Goal: Task Accomplishment & Management: Manage account settings

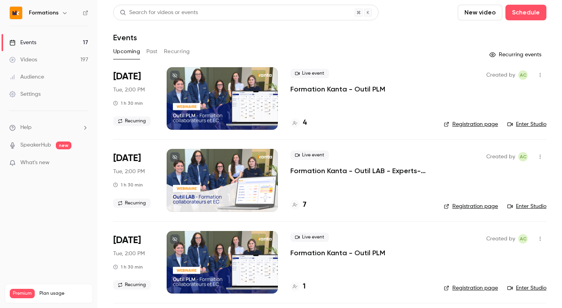
scroll to position [25, 0]
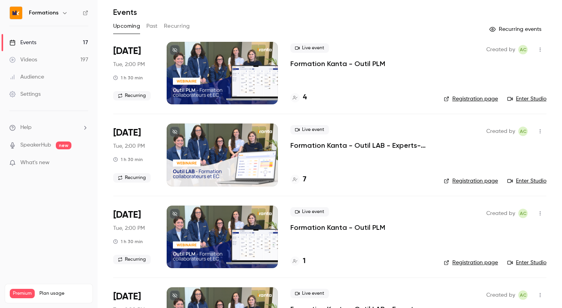
click at [521, 178] on link "Enter Studio" at bounding box center [527, 181] width 39 height 8
click at [314, 144] on p "Formation Kanta - Outil LAB - Experts-comptables et collaborateurs" at bounding box center [360, 145] width 141 height 9
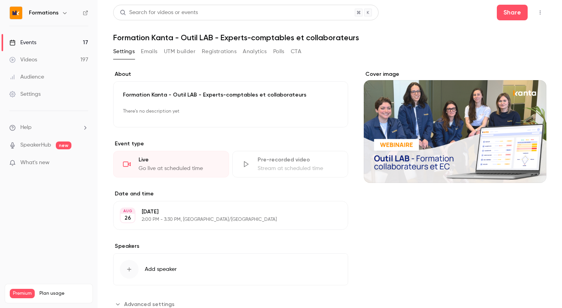
click at [281, 50] on button "Polls" at bounding box center [278, 51] width 11 height 12
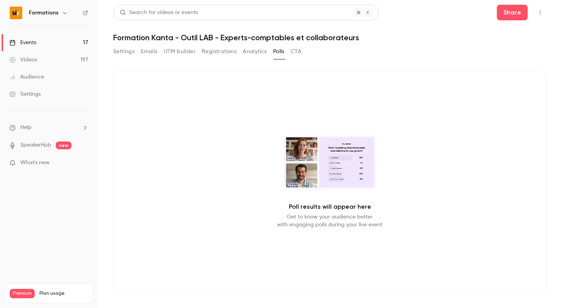
click at [261, 50] on button "Analytics" at bounding box center [255, 51] width 24 height 12
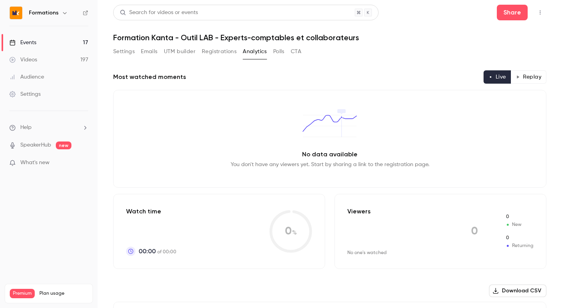
click at [298, 51] on button "CTA" at bounding box center [296, 51] width 11 height 12
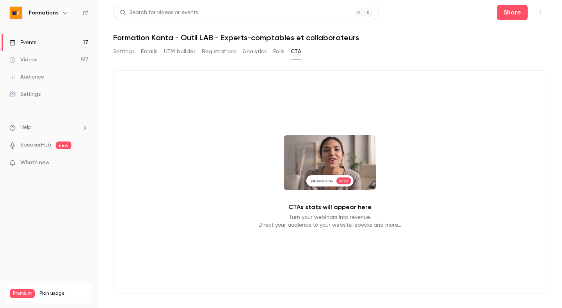
click at [276, 48] on button "Polls" at bounding box center [278, 51] width 11 height 12
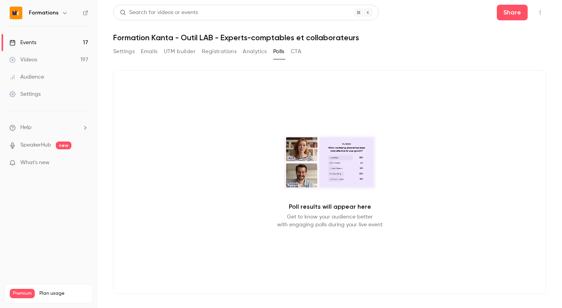
click at [249, 54] on button "Analytics" at bounding box center [255, 51] width 24 height 12
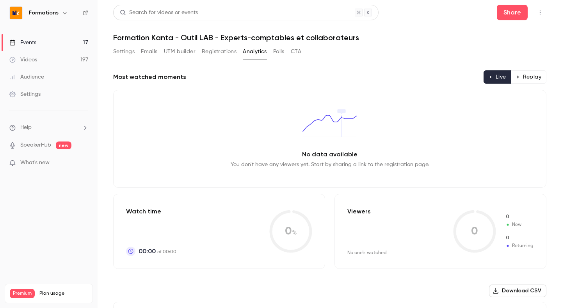
click at [223, 56] on button "Registrations" at bounding box center [219, 51] width 35 height 12
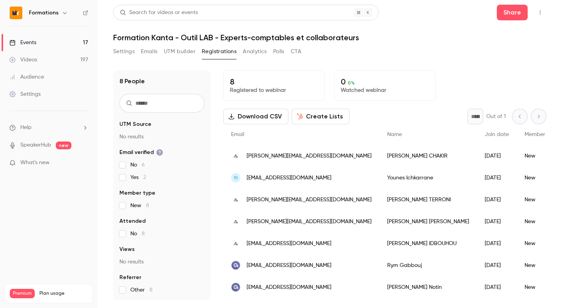
click at [185, 57] on button "UTM builder" at bounding box center [180, 51] width 32 height 12
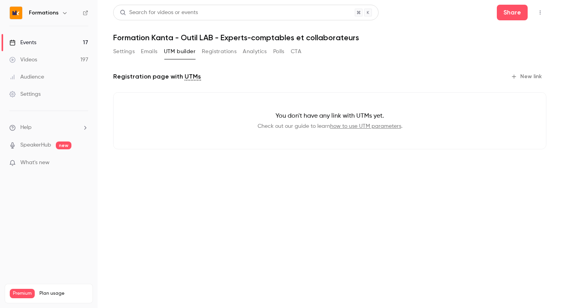
click at [279, 50] on button "Polls" at bounding box center [278, 51] width 11 height 12
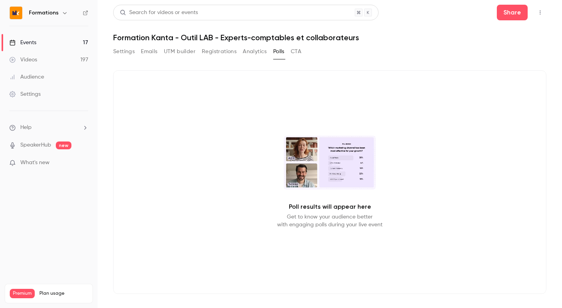
click at [167, 56] on button "UTM builder" at bounding box center [180, 51] width 32 height 12
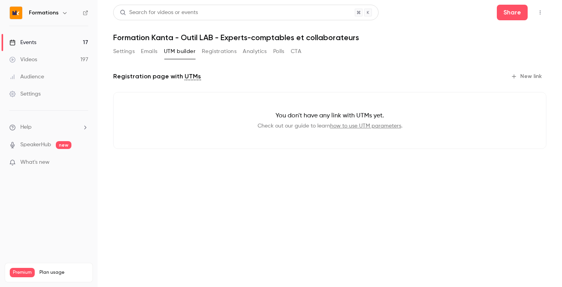
click at [253, 50] on button "Analytics" at bounding box center [255, 51] width 24 height 12
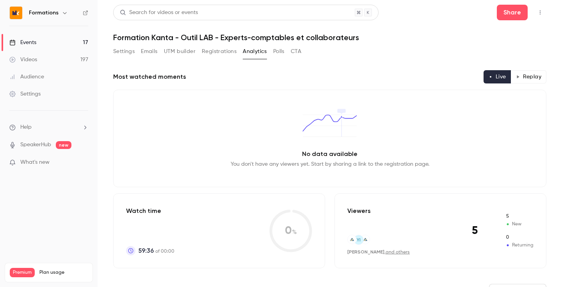
click at [280, 50] on button "Polls" at bounding box center [278, 51] width 11 height 12
